Goal: Task Accomplishment & Management: Use online tool/utility

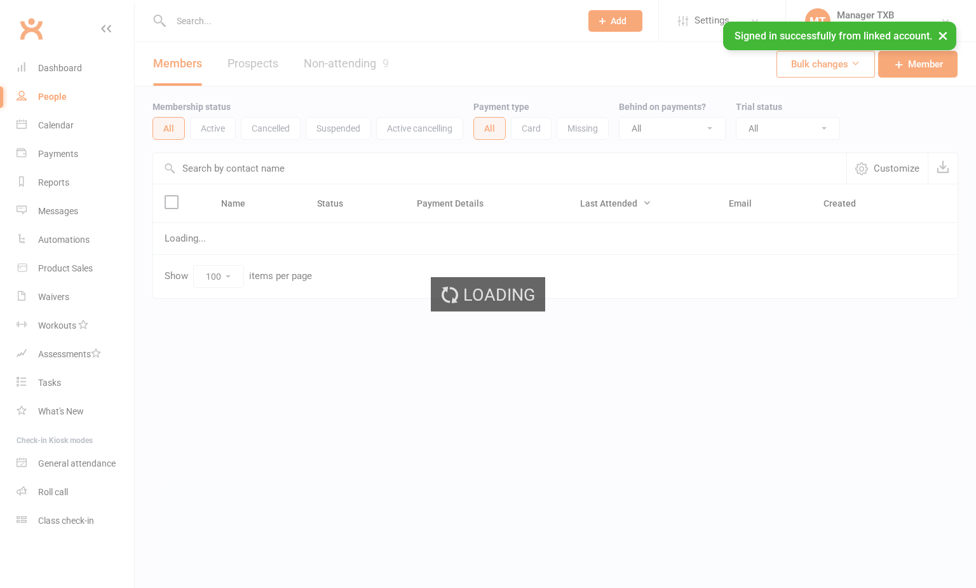
select select "100"
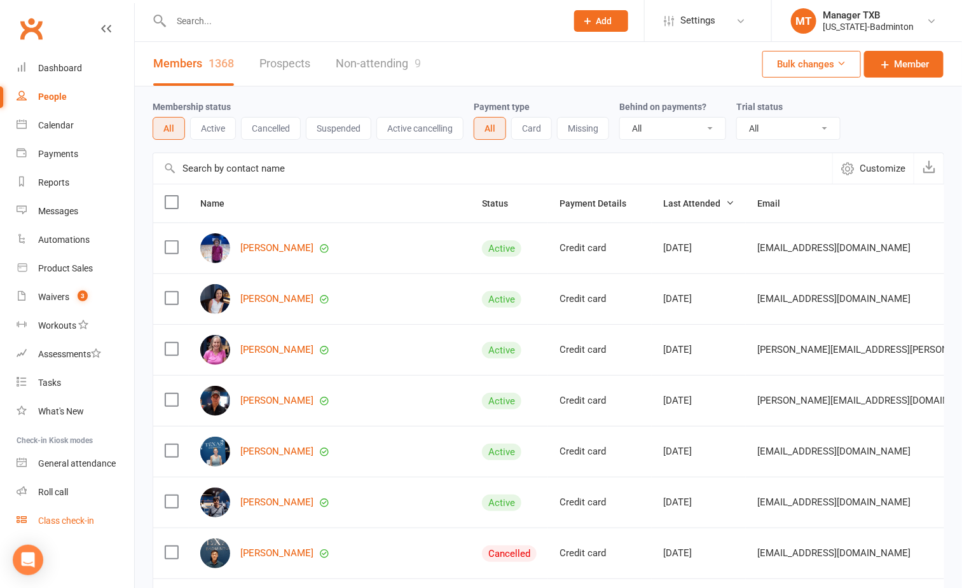
click at [59, 519] on div "Class check-in" at bounding box center [66, 521] width 56 height 10
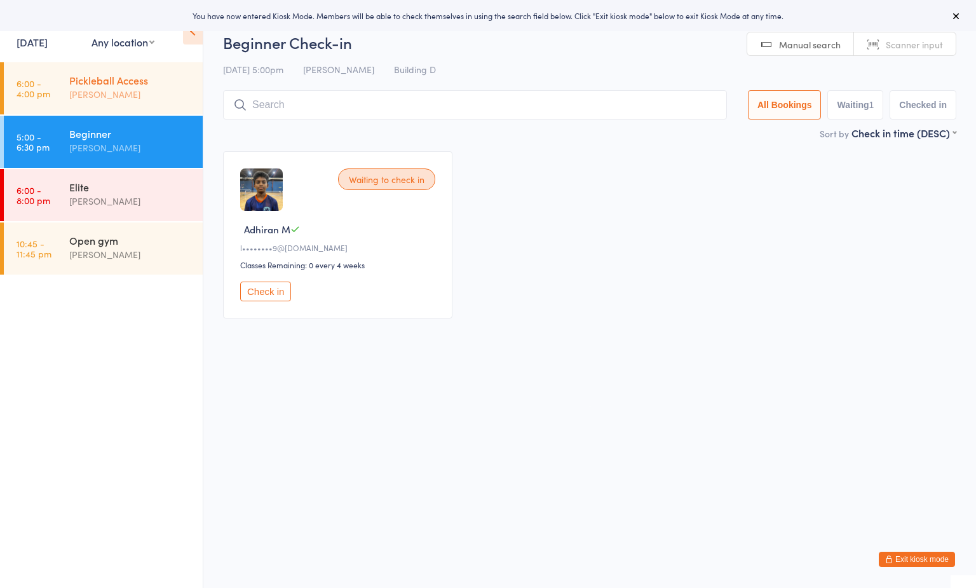
click at [138, 75] on div "Pickleball Access" at bounding box center [130, 80] width 123 height 14
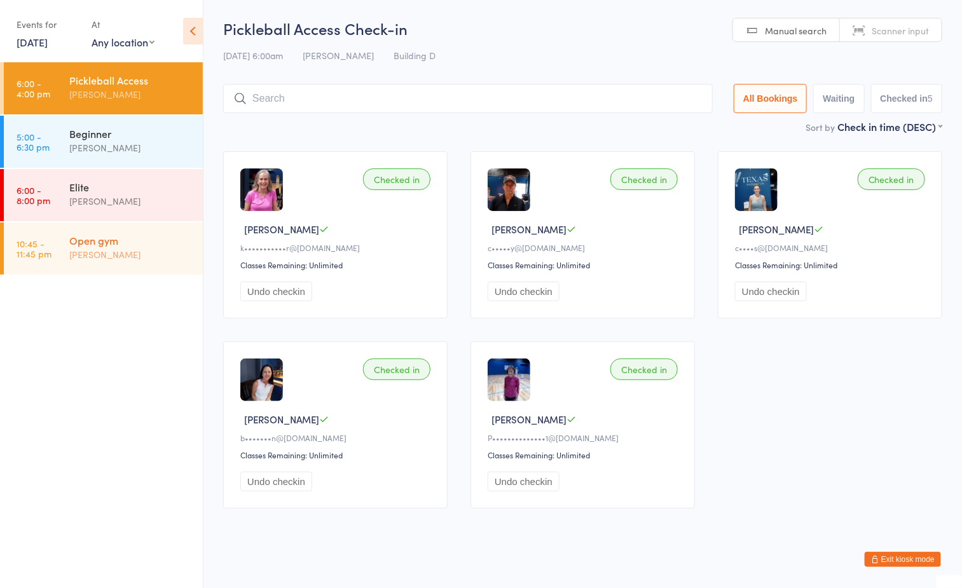
click at [153, 254] on div "[PERSON_NAME]" at bounding box center [130, 254] width 123 height 15
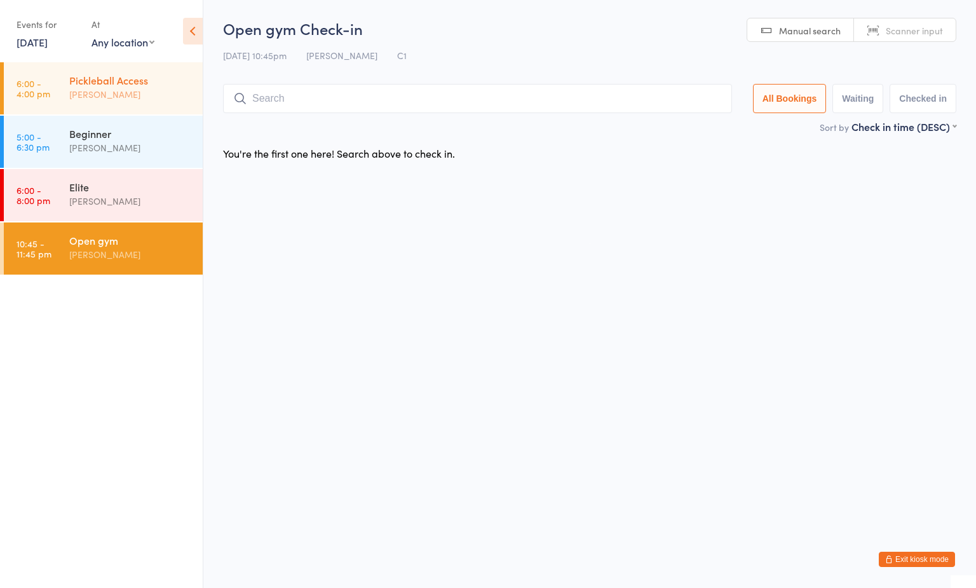
click at [144, 81] on div "Pickleball Access" at bounding box center [130, 80] width 123 height 14
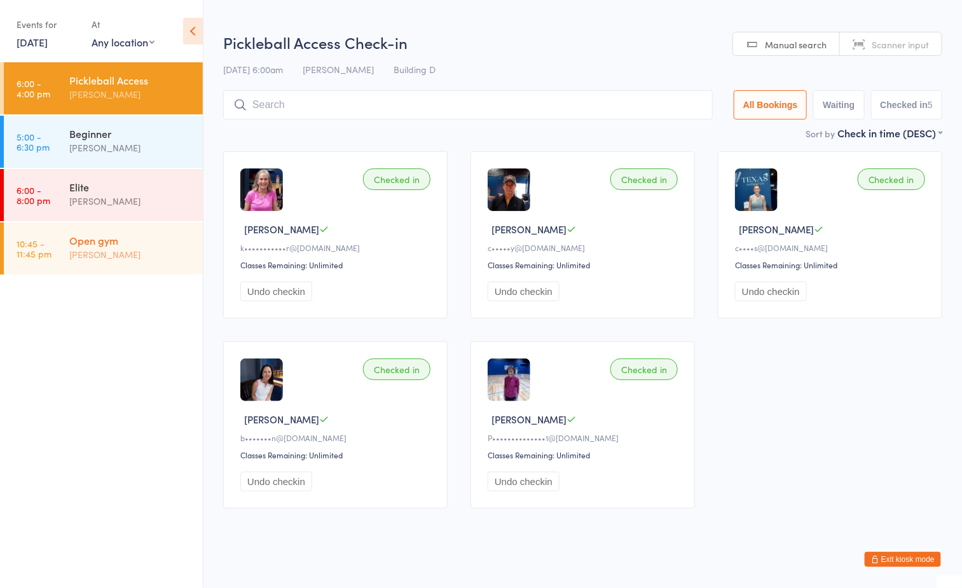
click at [128, 254] on div "[PERSON_NAME]" at bounding box center [130, 254] width 123 height 15
